Goal: Transaction & Acquisition: Purchase product/service

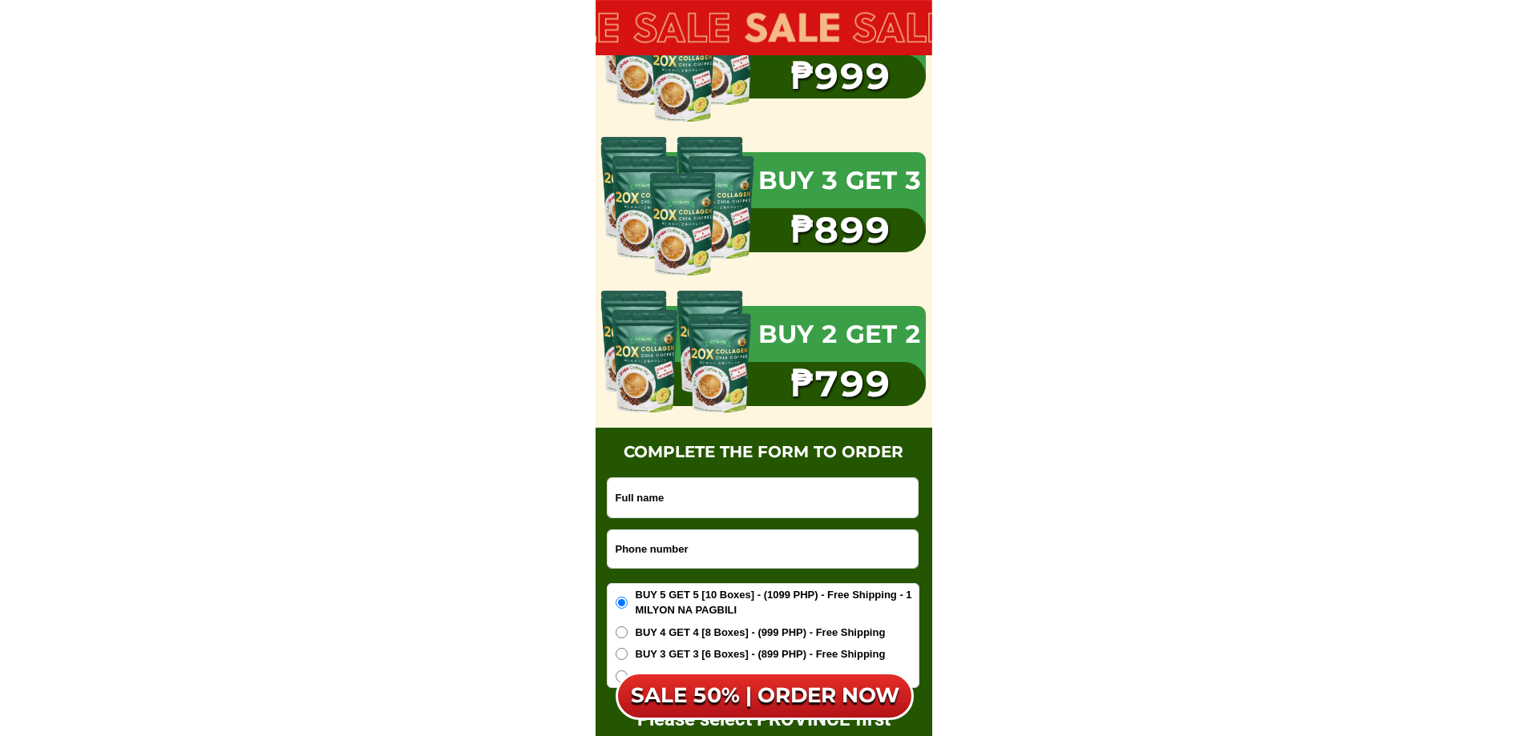
scroll to position [10153, 0]
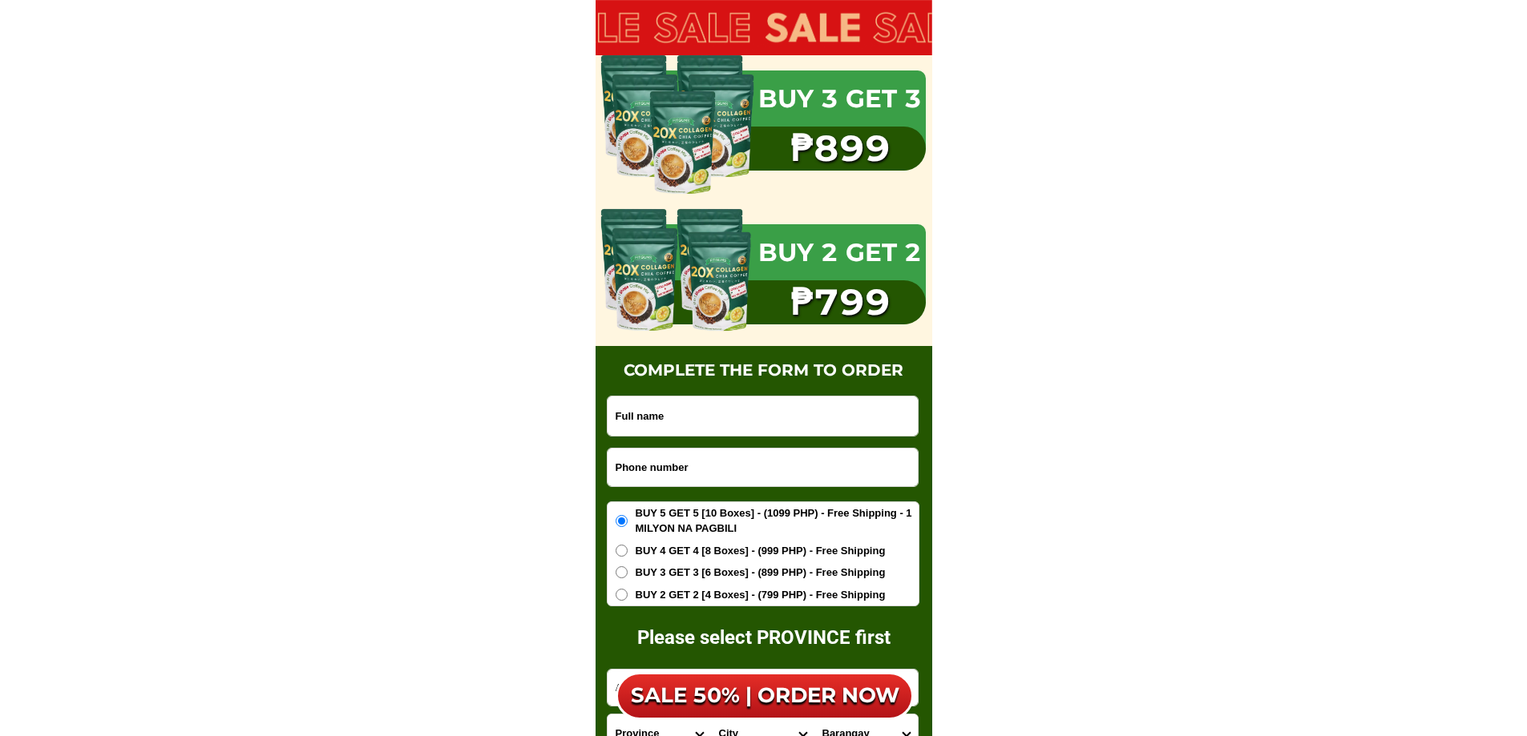
click at [708, 393] on div "complete the form to order Please select PROVINCE first ORDER NOW Province [GEO…" at bounding box center [763, 603] width 337 height 515
drag, startPoint x: 708, startPoint y: 405, endPoint x: 720, endPoint y: 404, distance: 12.8
click at [708, 405] on input "Input full_name" at bounding box center [762, 416] width 310 height 39
paste input "[PERSON_NAME]"
type input "[PERSON_NAME]"
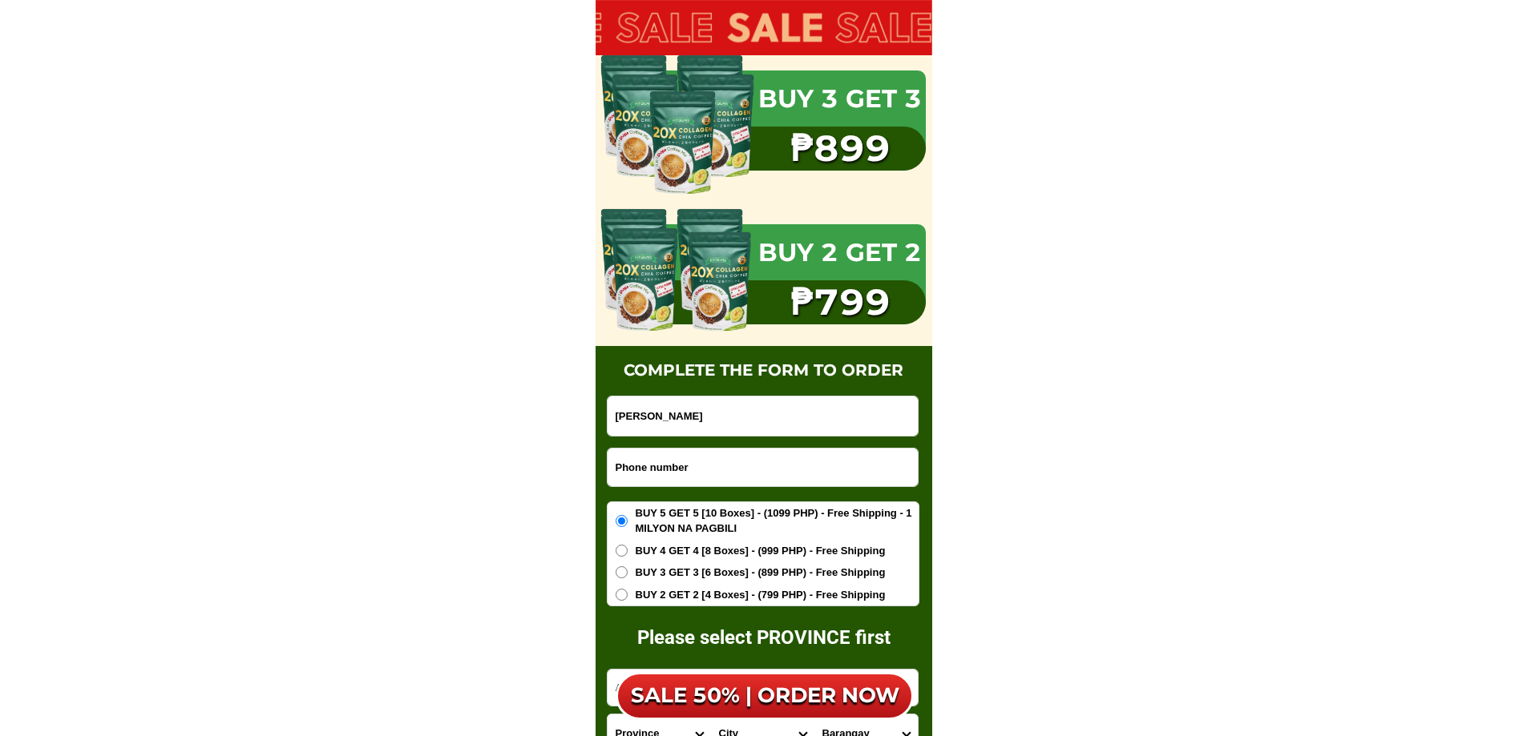
click at [673, 493] on form "[PERSON_NAME] ORDER NOW Province [GEOGRAPHIC_DATA] [GEOGRAPHIC_DATA] [GEOGRAPHI…" at bounding box center [763, 623] width 313 height 455
click at [678, 474] on input "Input phone_number" at bounding box center [762, 468] width 310 height 38
paste input "9082209248"
type input "09082209248"
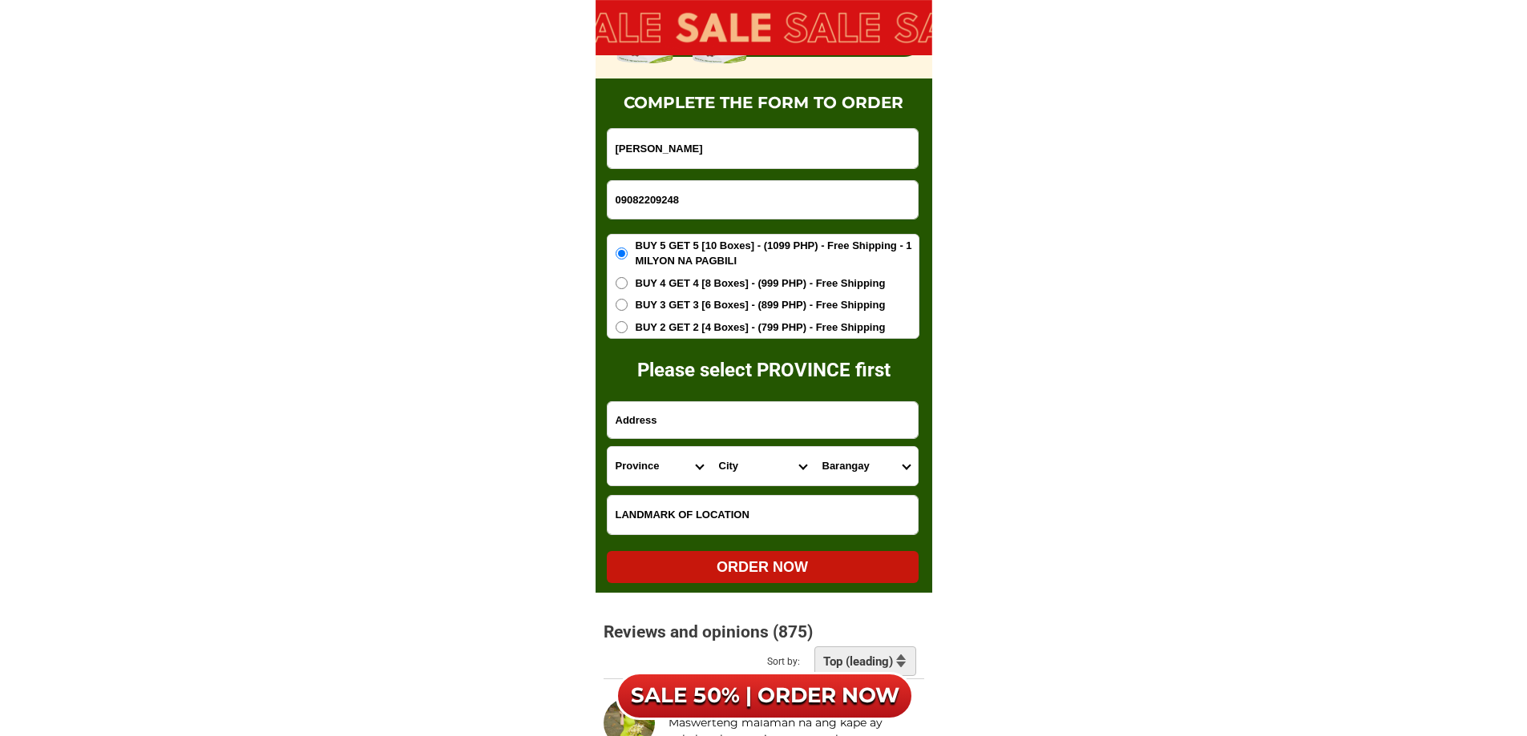
scroll to position [10687, 0]
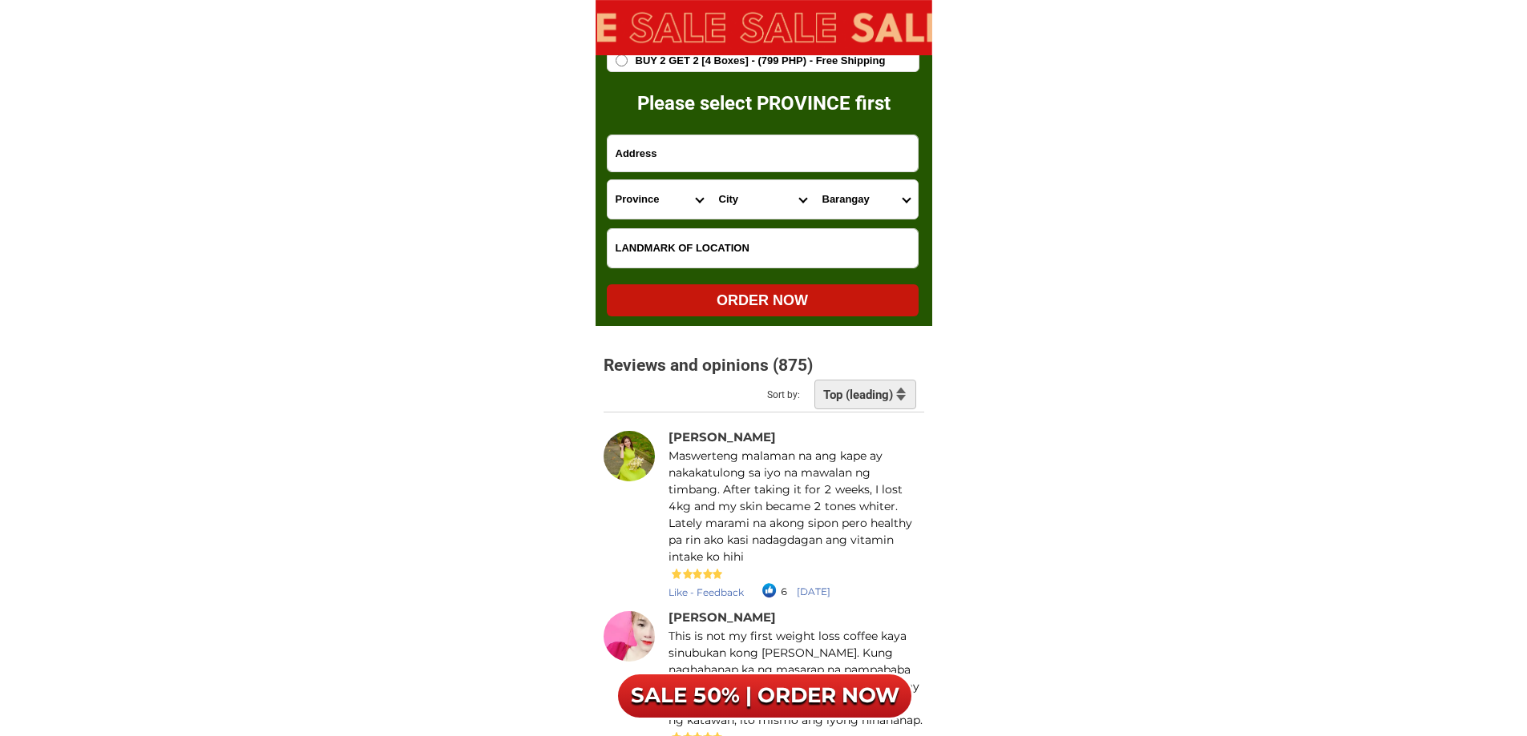
click at [746, 153] on input "Input address" at bounding box center [762, 153] width 310 height 36
paste input "Calamgui 2nd [PERSON_NAME]"
type input "Calamgui 2nd [PERSON_NAME]"
click at [658, 194] on select "Province [GEOGRAPHIC_DATA] [GEOGRAPHIC_DATA][PERSON_NAME][GEOGRAPHIC_DATA][GEOG…" at bounding box center [658, 199] width 103 height 38
select select "63_305"
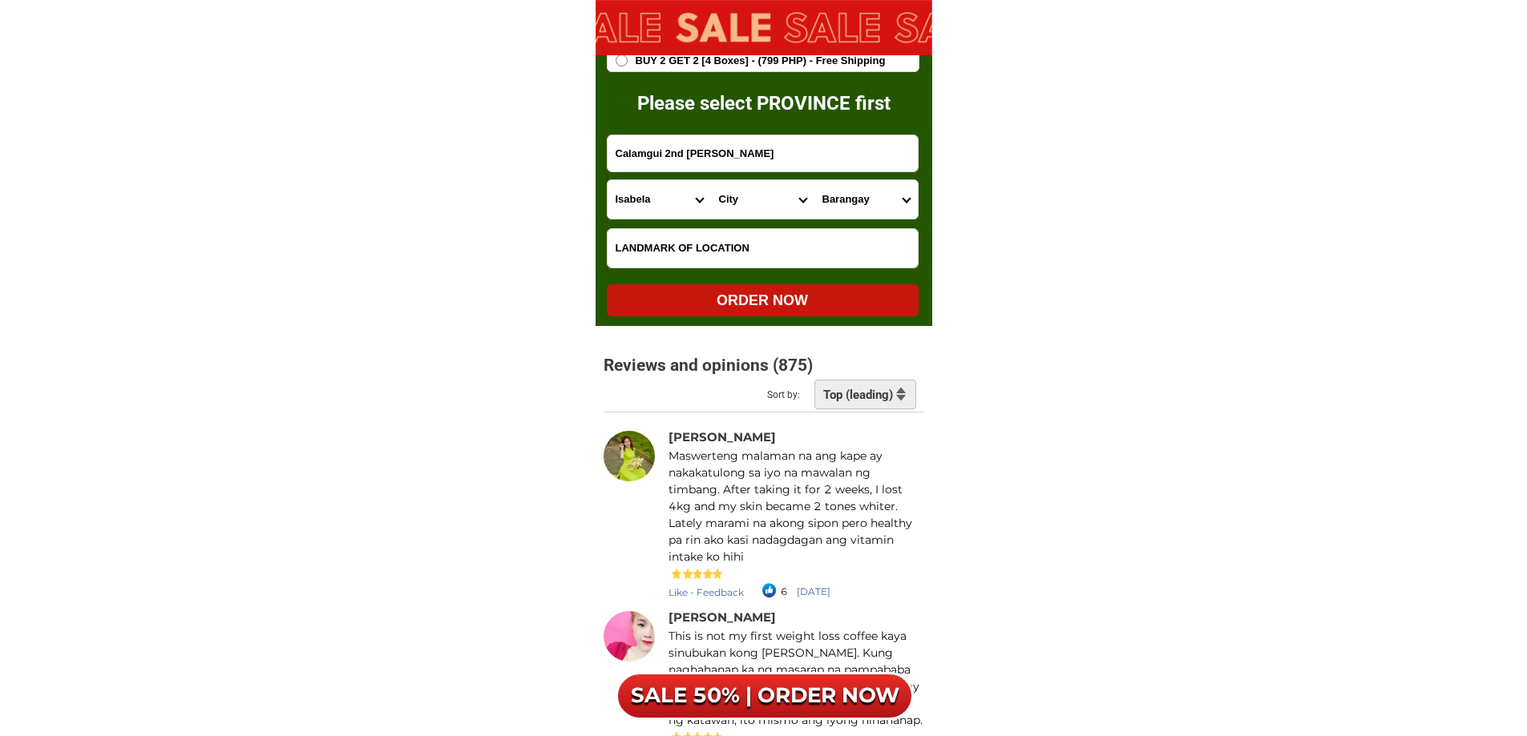
click at [607, 180] on select "Province [GEOGRAPHIC_DATA] [GEOGRAPHIC_DATA][PERSON_NAME][GEOGRAPHIC_DATA][GEOG…" at bounding box center [658, 199] width 103 height 38
click at [758, 219] on div "Province [GEOGRAPHIC_DATA] [GEOGRAPHIC_DATA][PERSON_NAME][GEOGRAPHIC_DATA][GEOG…" at bounding box center [763, 199] width 312 height 40
click at [752, 205] on select "City [GEOGRAPHIC_DATA][PERSON_NAME]-city [GEOGRAPHIC_DATA][PERSON_NAME] Echague…" at bounding box center [762, 199] width 103 height 38
select select "63_3059317"
click at [711, 180] on select "City [GEOGRAPHIC_DATA][PERSON_NAME]-city [GEOGRAPHIC_DATA][PERSON_NAME] Echague…" at bounding box center [762, 199] width 103 height 38
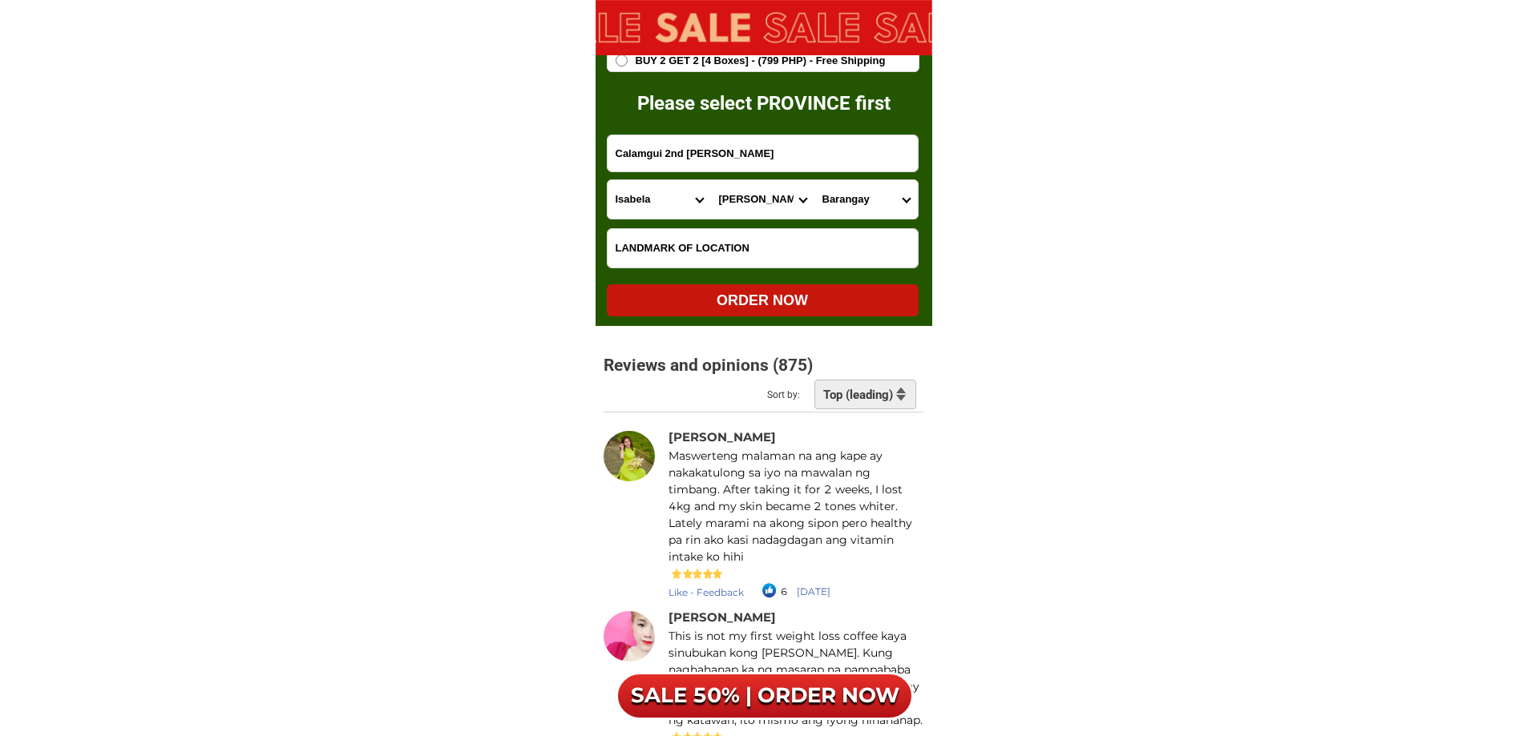
click at [866, 197] on select "Barangay Aggasian Alibagu Allinguigan 1st Allinguigan 2nd Allinguigan 3rd Arusi…" at bounding box center [865, 199] width 103 height 38
select select "63_30593179953"
click at [814, 180] on select "Barangay Aggasian Alibagu Allinguigan 1st Allinguigan 2nd Allinguigan 3rd Arusi…" at bounding box center [865, 199] width 103 height 38
click at [767, 258] on input "Input LANDMARKOFLOCATION" at bounding box center [762, 248] width 310 height 38
paste input "Xentro mall San [PERSON_NAME]"
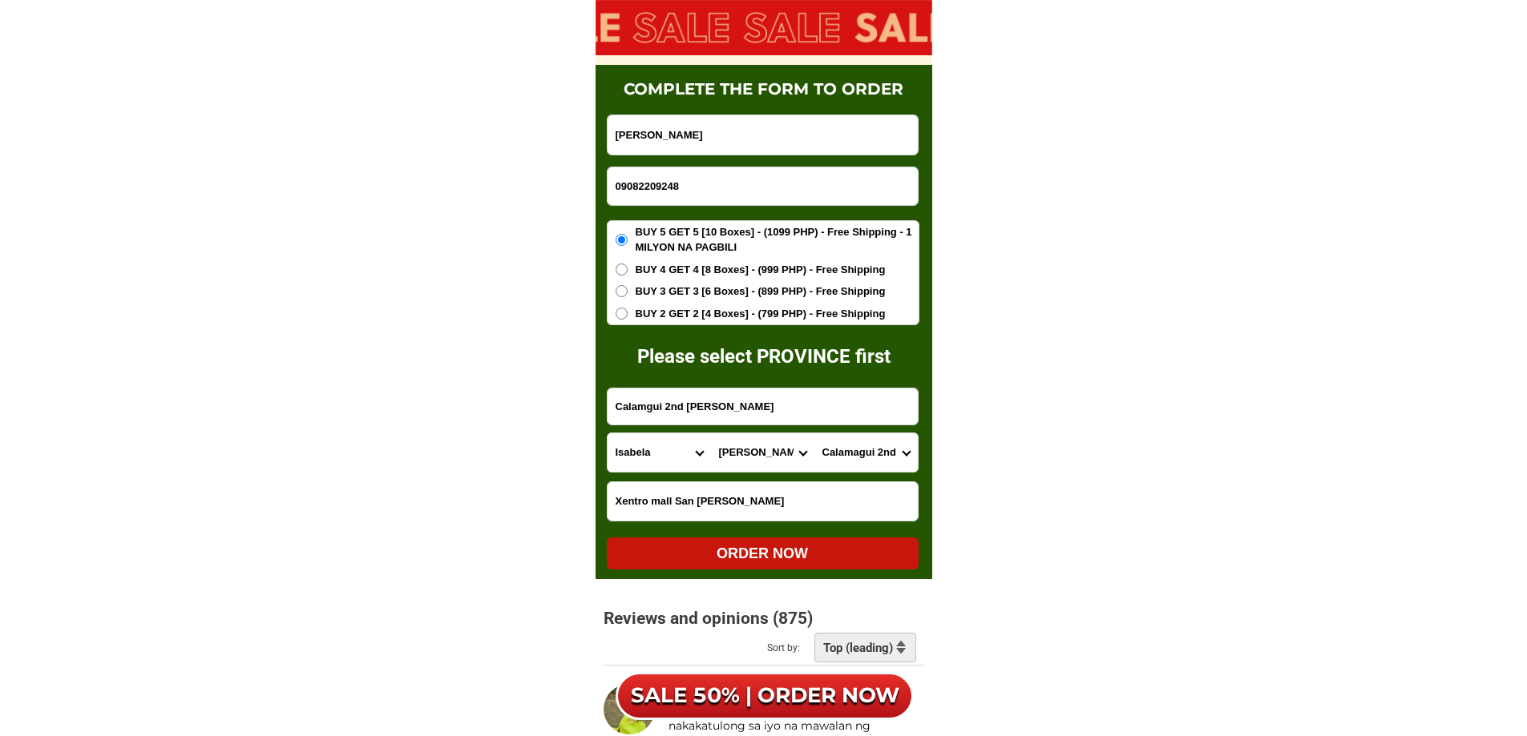
scroll to position [10419, 0]
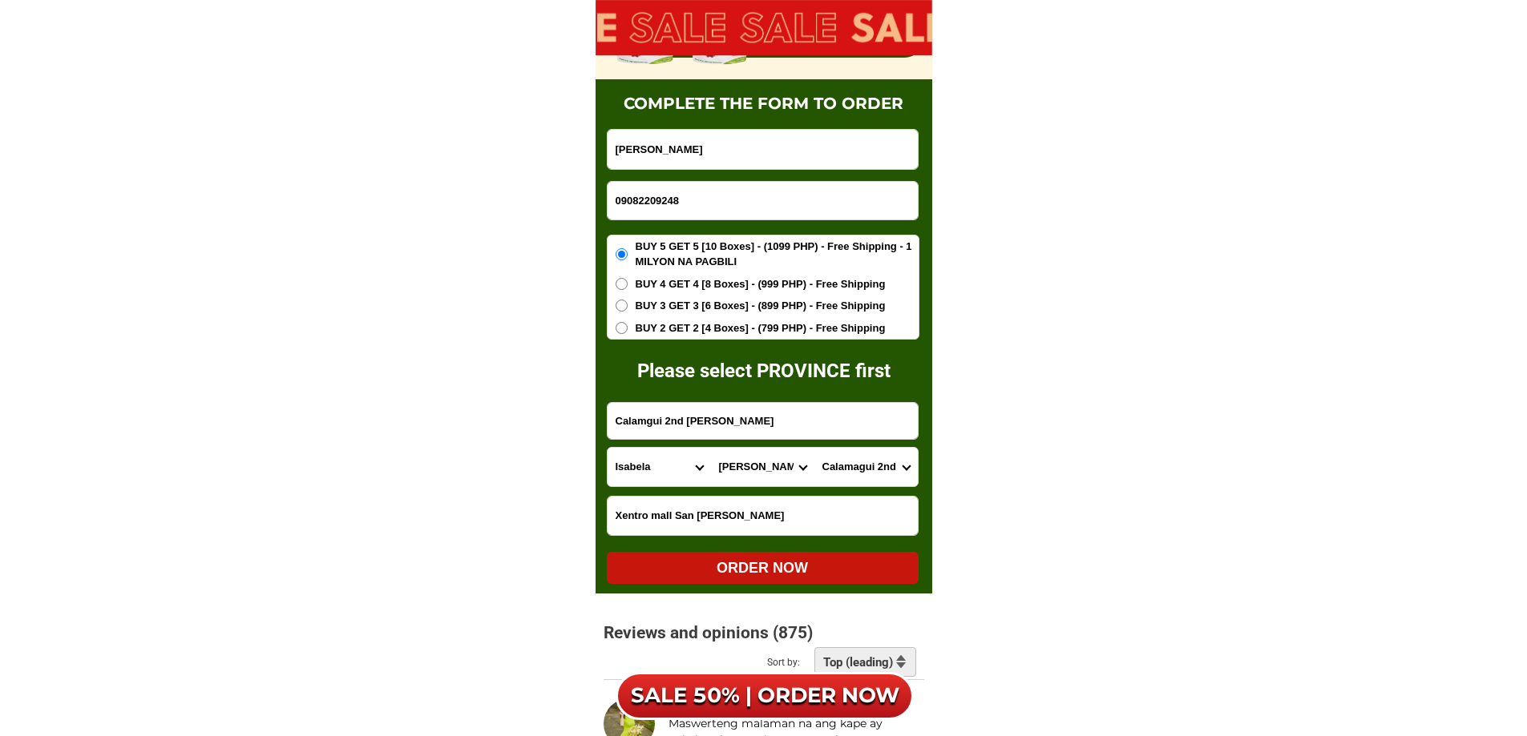
type input "Xentro mall San [PERSON_NAME]"
click at [708, 337] on div "BUY 5 GET 5 [10 Boxes] - (1099 PHP) - Free Shipping - 1 MILYON NA PAGBILI BUY 4…" at bounding box center [763, 288] width 313 height 106
click at [723, 324] on span "BUY 2 GET 2 [4 Boxes] - (799 PHP) - Free Shipping" at bounding box center [760, 329] width 250 height 16
click at [627, 324] on input "BUY 2 GET 2 [4 Boxes] - (799 PHP) - Free Shipping" at bounding box center [621, 328] width 12 height 12
radio input "true"
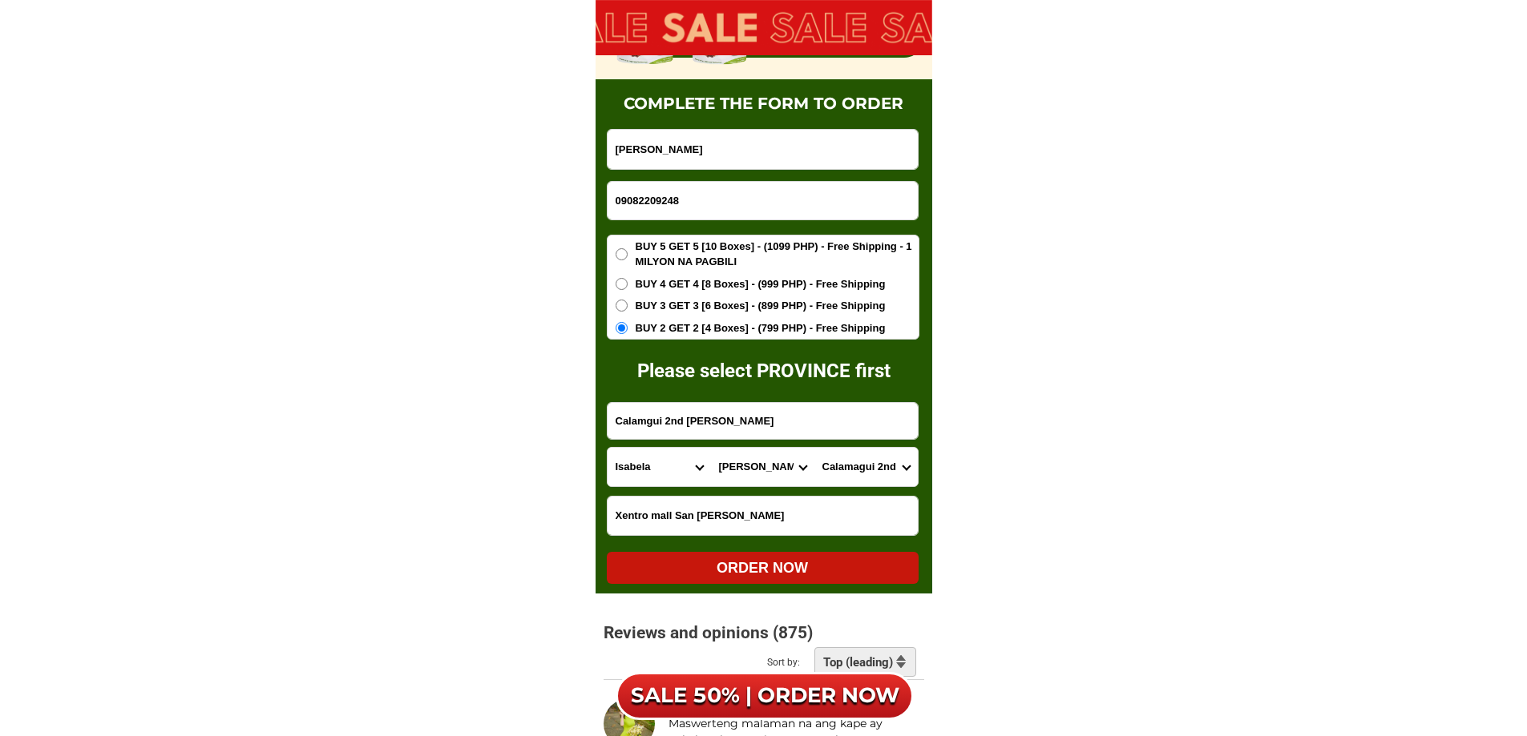
click at [811, 574] on div "ORDER NOW" at bounding box center [763, 569] width 312 height 22
type input "Calamgui 2nd [PERSON_NAME]"
type input "Xentro mall San [PERSON_NAME]"
radio input "true"
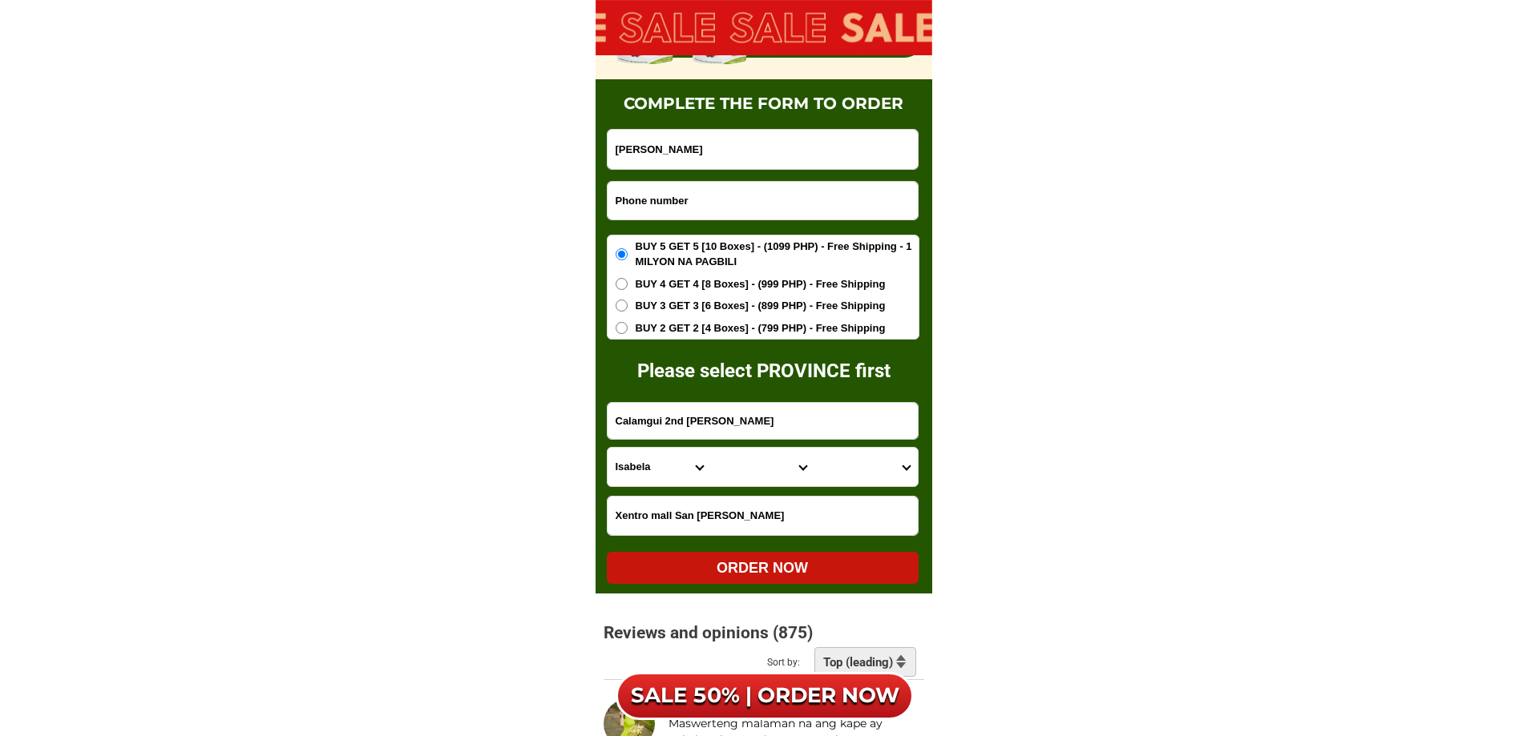
click at [799, 189] on input "Input phone_number" at bounding box center [762, 201] width 310 height 38
paste input "9858469851"
click at [607, 206] on input "9858469851" at bounding box center [762, 201] width 310 height 38
type input "09858469851"
click at [720, 149] on input "Input full_name" at bounding box center [762, 149] width 310 height 39
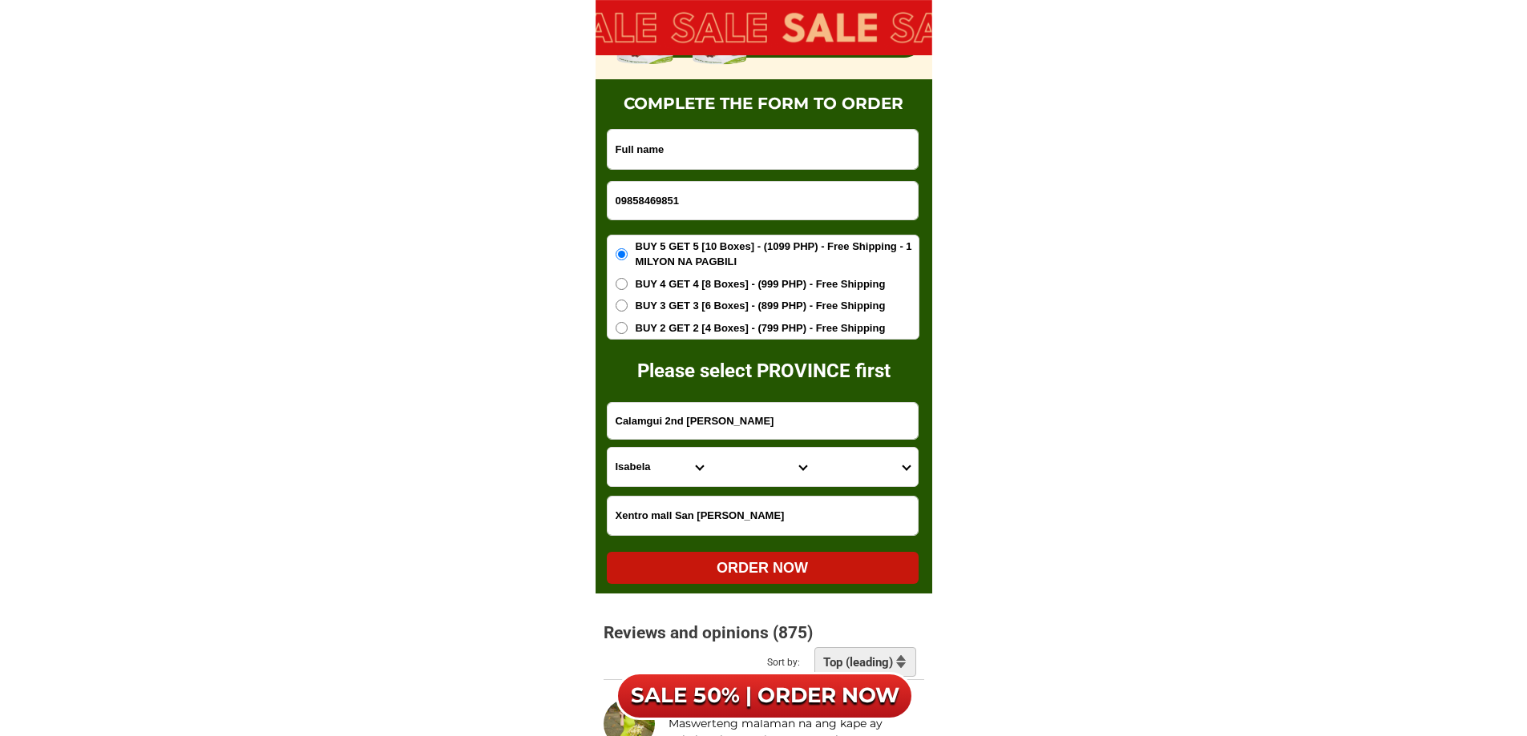
paste input "²Loyda Akia"
type input "²Loyda Akia"
click at [729, 420] on input "Input address" at bounding box center [762, 421] width 310 height 36
paste input "485 purok 7 Pinsao Proper"
type input "485 purok 7 Pinsao Proper"
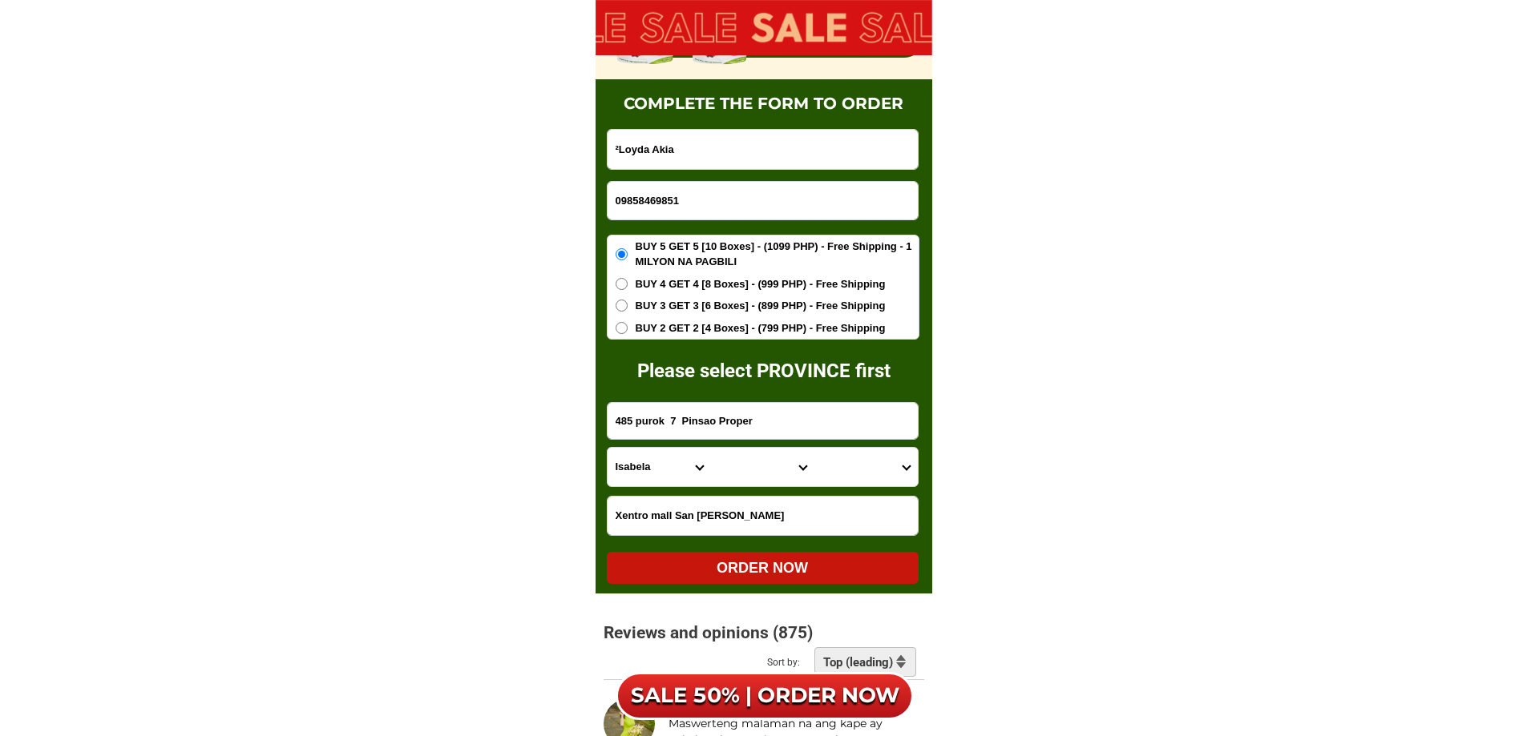
click at [655, 463] on select "Province [GEOGRAPHIC_DATA] [GEOGRAPHIC_DATA][PERSON_NAME][GEOGRAPHIC_DATA][GEOG…" at bounding box center [658, 467] width 103 height 38
click at [607, 448] on select "Province [GEOGRAPHIC_DATA] [GEOGRAPHIC_DATA][PERSON_NAME][GEOGRAPHIC_DATA][GEOG…" at bounding box center [658, 467] width 103 height 38
click at [650, 474] on select "Province [GEOGRAPHIC_DATA] [GEOGRAPHIC_DATA][PERSON_NAME][GEOGRAPHIC_DATA][GEOG…" at bounding box center [658, 467] width 103 height 38
select select "63_695"
click at [607, 448] on select "Province [GEOGRAPHIC_DATA] [GEOGRAPHIC_DATA][PERSON_NAME][GEOGRAPHIC_DATA][GEOG…" at bounding box center [658, 467] width 103 height 38
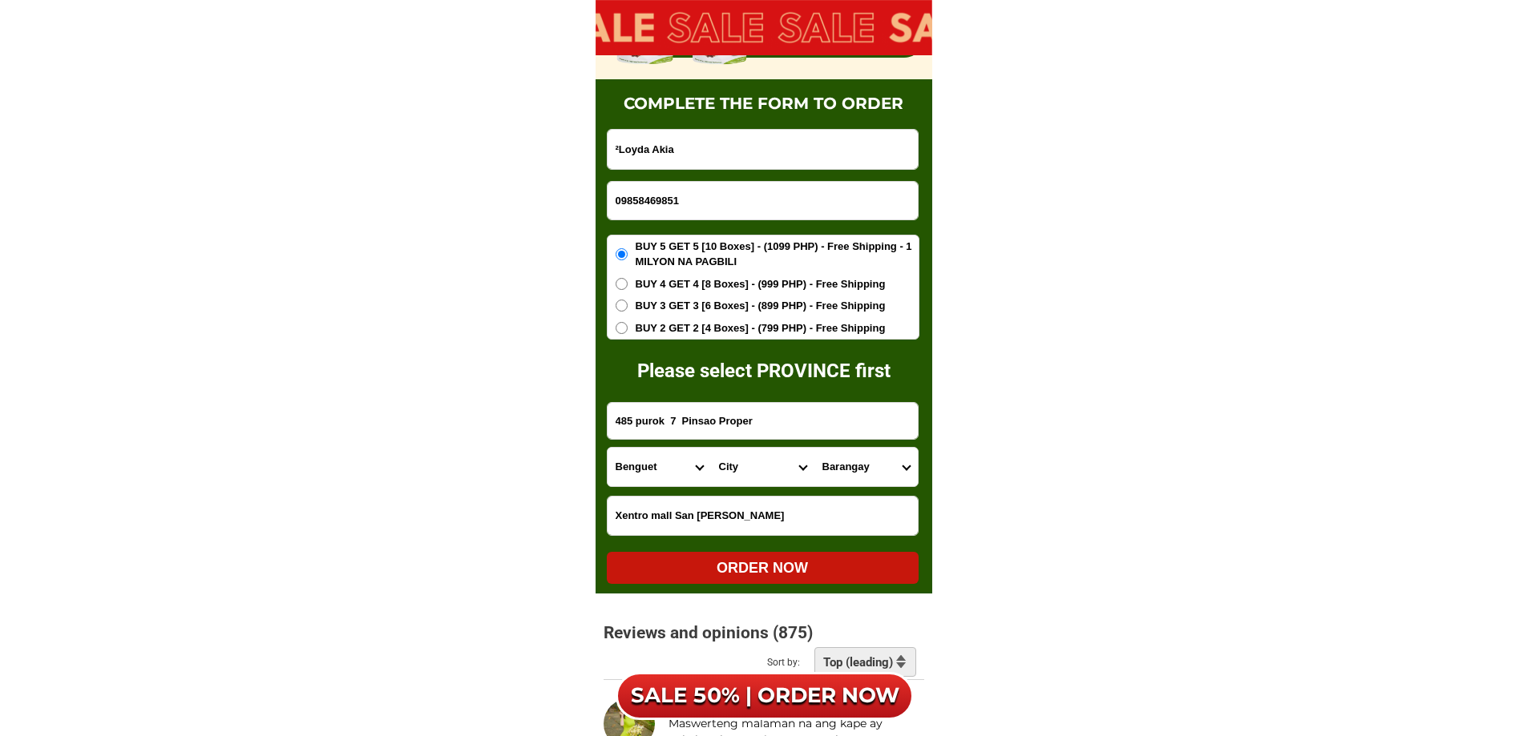
click at [764, 463] on select "City Atok [GEOGRAPHIC_DATA]-city [GEOGRAPHIC_DATA] [GEOGRAPHIC_DATA] Buguias It…" at bounding box center [762, 467] width 103 height 38
select select "63_6951986"
click at [764, 463] on select "City Atok [GEOGRAPHIC_DATA]-city [GEOGRAPHIC_DATA] [GEOGRAPHIC_DATA] Buguias It…" at bounding box center [762, 467] width 103 height 38
drag, startPoint x: 756, startPoint y: 469, endPoint x: 757, endPoint y: 449, distance: 20.1
click at [756, 469] on select "City Atok [GEOGRAPHIC_DATA]-city [GEOGRAPHIC_DATA] [GEOGRAPHIC_DATA] Buguias It…" at bounding box center [762, 467] width 103 height 38
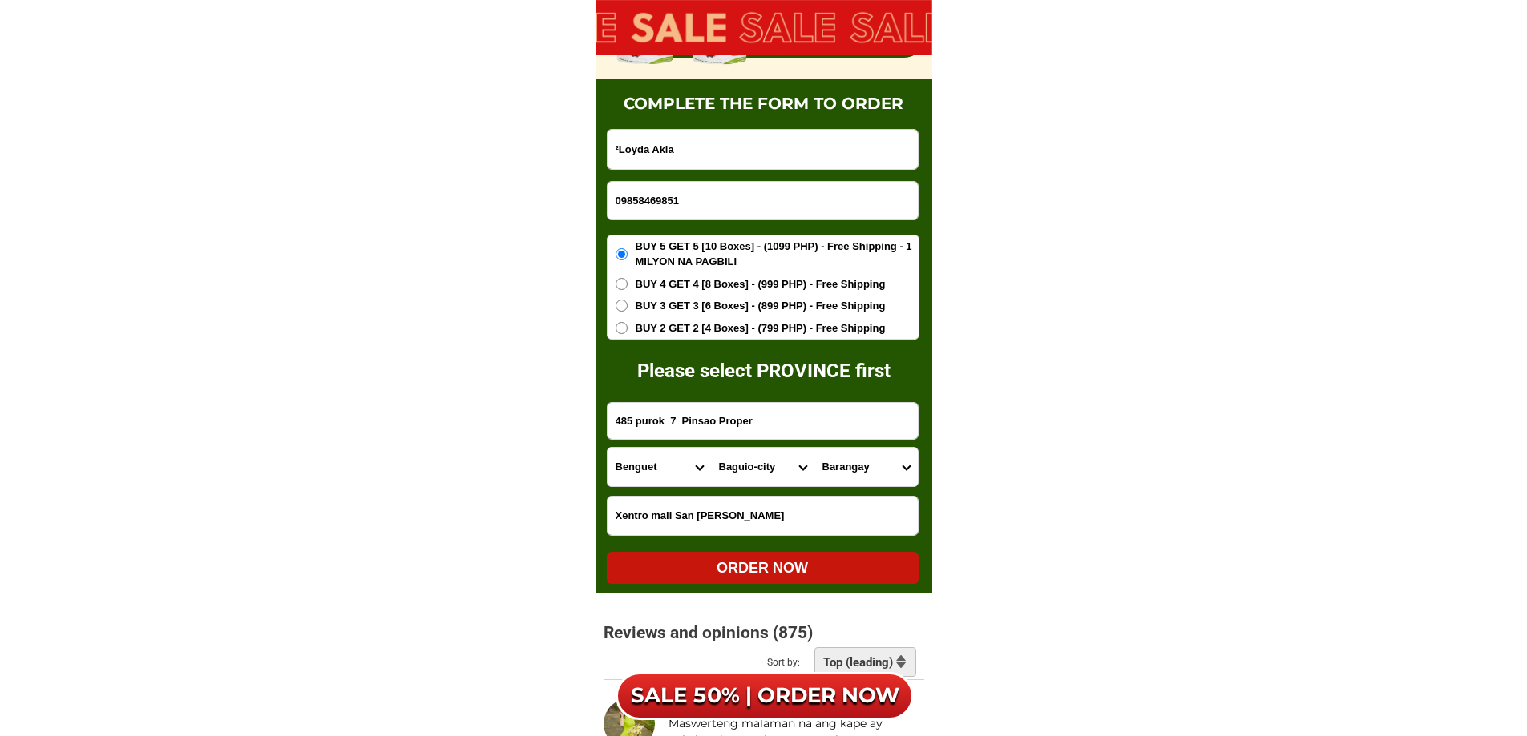
drag, startPoint x: 868, startPoint y: 491, endPoint x: 873, endPoint y: 481, distance: 11.5
click at [870, 484] on form "²Loyda Akia 09858469851 ORDER NOW 485 purok 7 Pinsao [GEOGRAPHIC_DATA] [GEOGRAP…" at bounding box center [763, 356] width 313 height 455
click at [874, 478] on select "[GEOGRAPHIC_DATA][PERSON_NAME][GEOGRAPHIC_DATA][GEOGRAPHIC_DATA] ([GEOGRAPHIC_D…" at bounding box center [865, 467] width 103 height 38
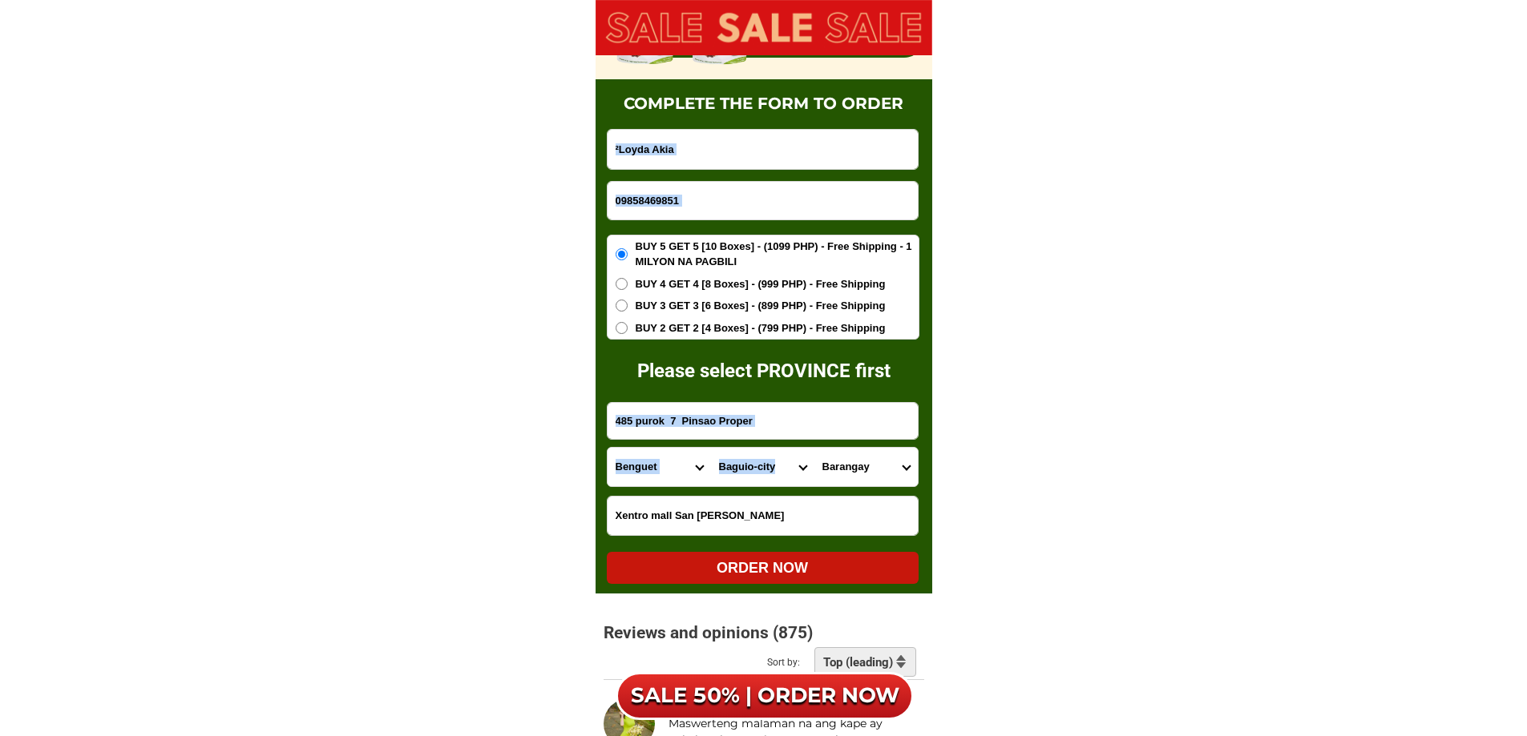
select select "63_695198615266"
click at [814, 448] on select "[GEOGRAPHIC_DATA][PERSON_NAME][GEOGRAPHIC_DATA][GEOGRAPHIC_DATA] ([GEOGRAPHIC_D…" at bounding box center [865, 467] width 103 height 38
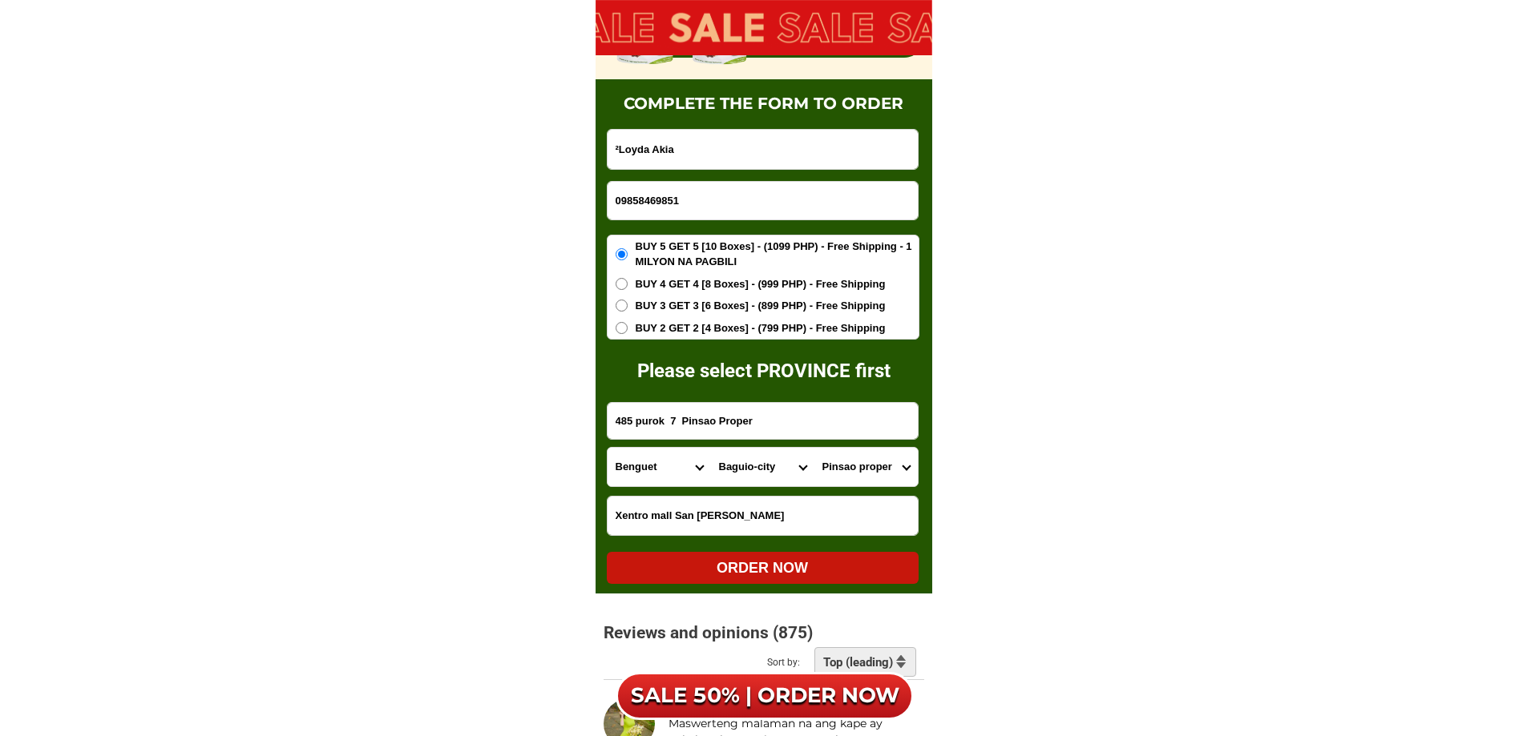
click at [762, 310] on span "BUY 3 GET 3 [6 Boxes] - (899 PHP) - Free Shipping" at bounding box center [760, 306] width 250 height 16
click at [627, 310] on input "BUY 3 GET 3 [6 Boxes] - (899 PHP) - Free Shipping" at bounding box center [621, 306] width 12 height 12
radio input "true"
click at [738, 568] on div "ORDER NOW" at bounding box center [763, 569] width 312 height 22
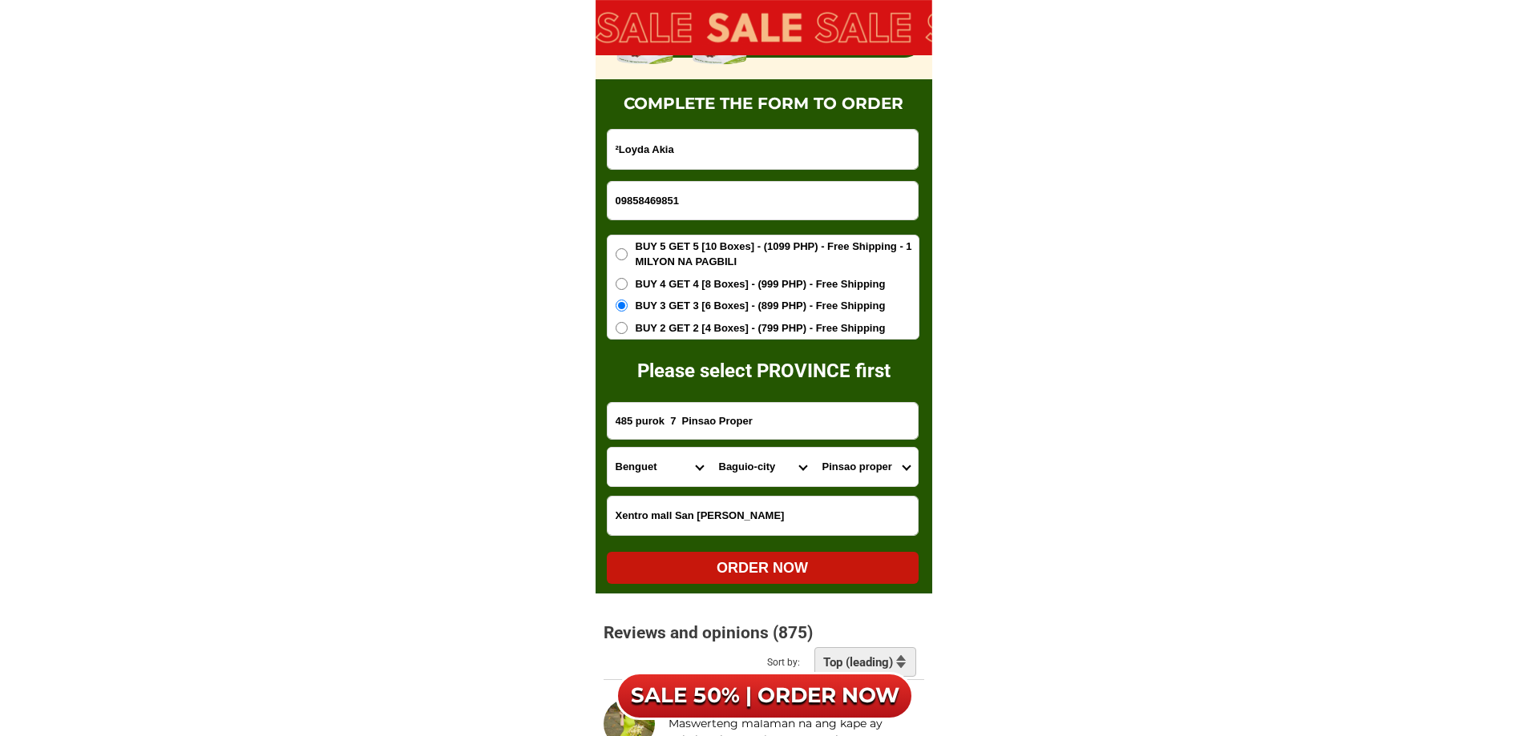
radio input "true"
